Goal: Information Seeking & Learning: Find specific fact

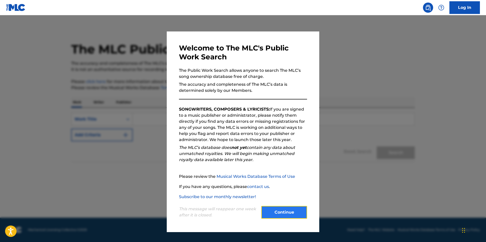
click at [285, 214] on button "Continue" at bounding box center [284, 212] width 46 height 13
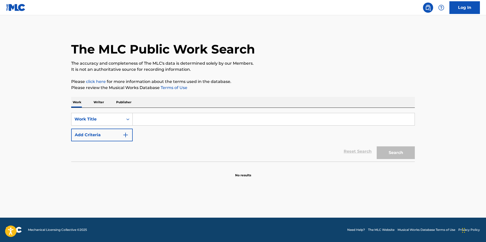
click at [148, 117] on input "Search Form" at bounding box center [274, 119] width 282 height 12
paste input "[PERSON_NAME]"
type input "[PERSON_NAME]"
click at [399, 153] on button "Search" at bounding box center [395, 153] width 38 height 13
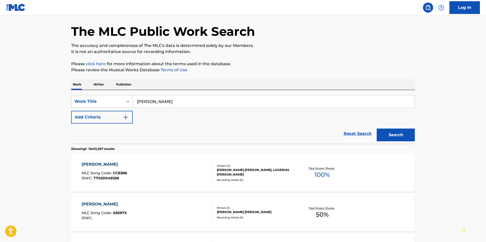
scroll to position [26, 0]
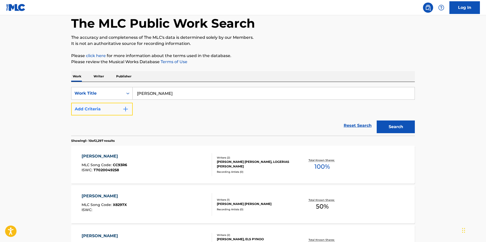
click at [113, 107] on button "Add Criteria" at bounding box center [101, 109] width 61 height 13
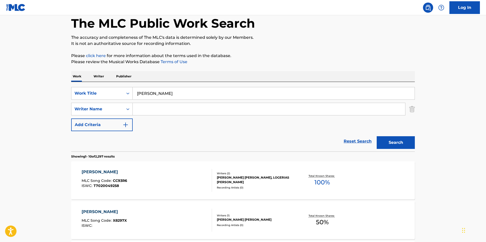
click at [140, 110] on input "Search Form" at bounding box center [269, 109] width 272 height 12
paste input "Comme d'habitude"
type input "Comme d'habitude"
click at [395, 142] on button "Search" at bounding box center [395, 142] width 38 height 13
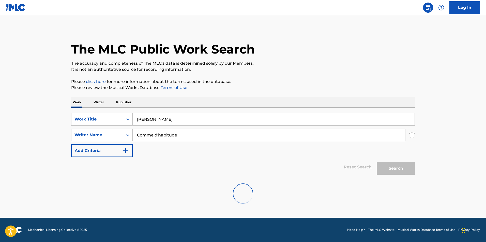
scroll to position [0, 0]
drag, startPoint x: 183, startPoint y: 136, endPoint x: 120, endPoint y: 136, distance: 62.5
click at [133, 136] on input "Comme d'habitude" at bounding box center [269, 135] width 272 height 12
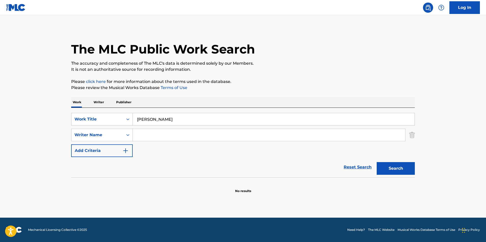
drag, startPoint x: 176, startPoint y: 119, endPoint x: 93, endPoint y: 118, distance: 83.1
click at [133, 118] on input "[PERSON_NAME]" at bounding box center [274, 119] width 282 height 12
paste input "omme d'habitude"
type input "Comme d'habitude"
click at [168, 136] on input "Search Form" at bounding box center [269, 135] width 272 height 12
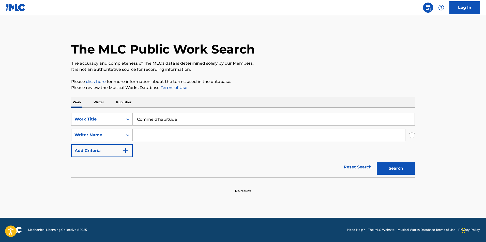
paste input "[PERSON_NAME]"
type input "[PERSON_NAME]"
click at [398, 170] on button "Search" at bounding box center [395, 168] width 38 height 13
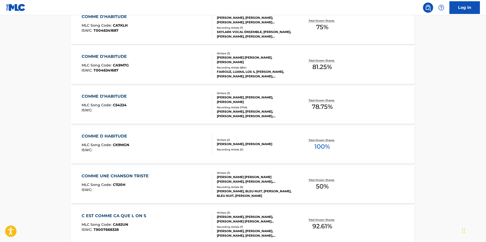
scroll to position [78, 0]
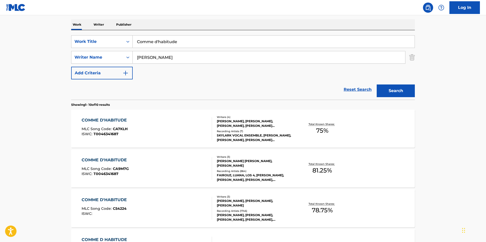
click at [114, 122] on div "COMME D'HABITUDE" at bounding box center [106, 120] width 48 height 6
